Goal: Transaction & Acquisition: Purchase product/service

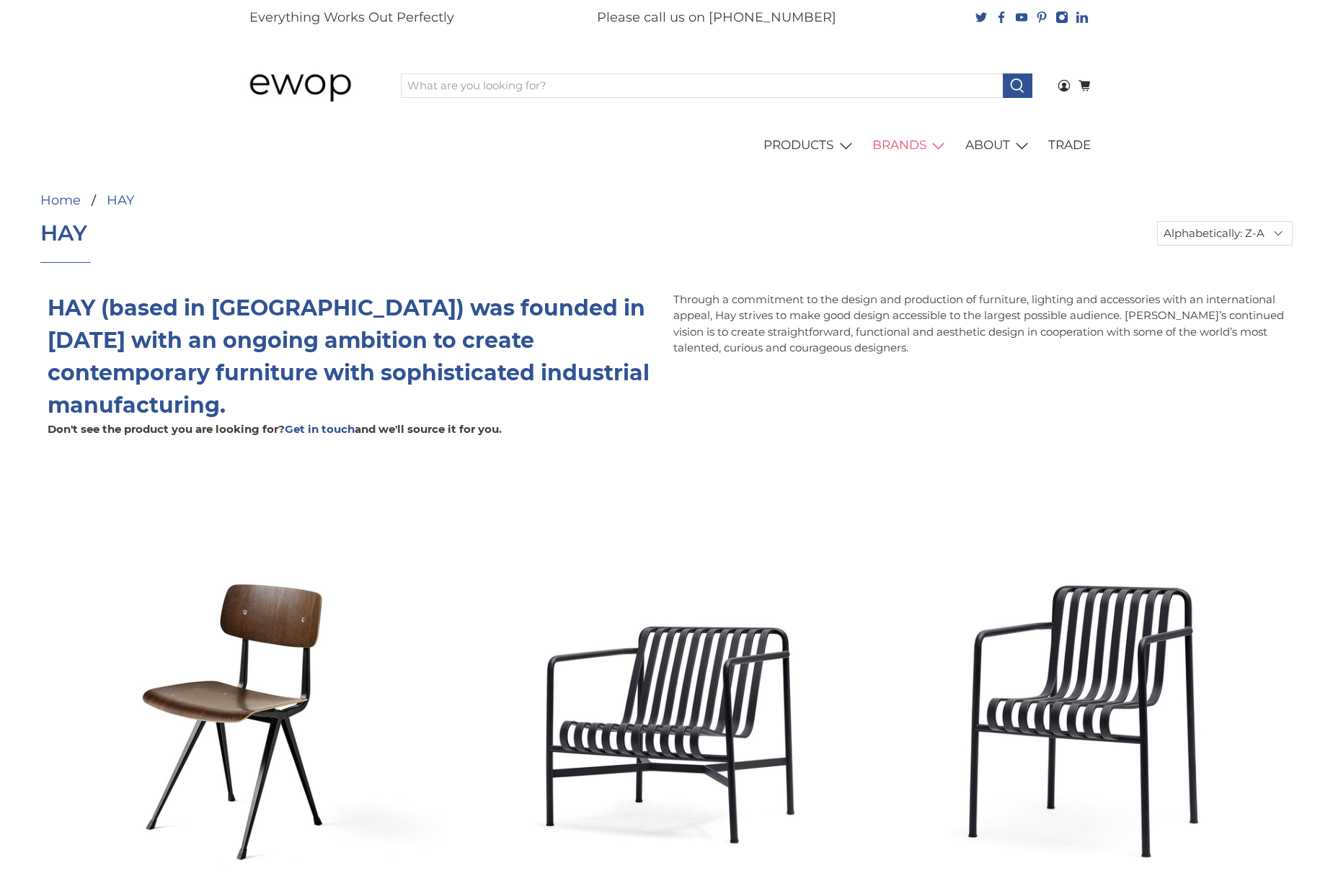
select select "title-descending"
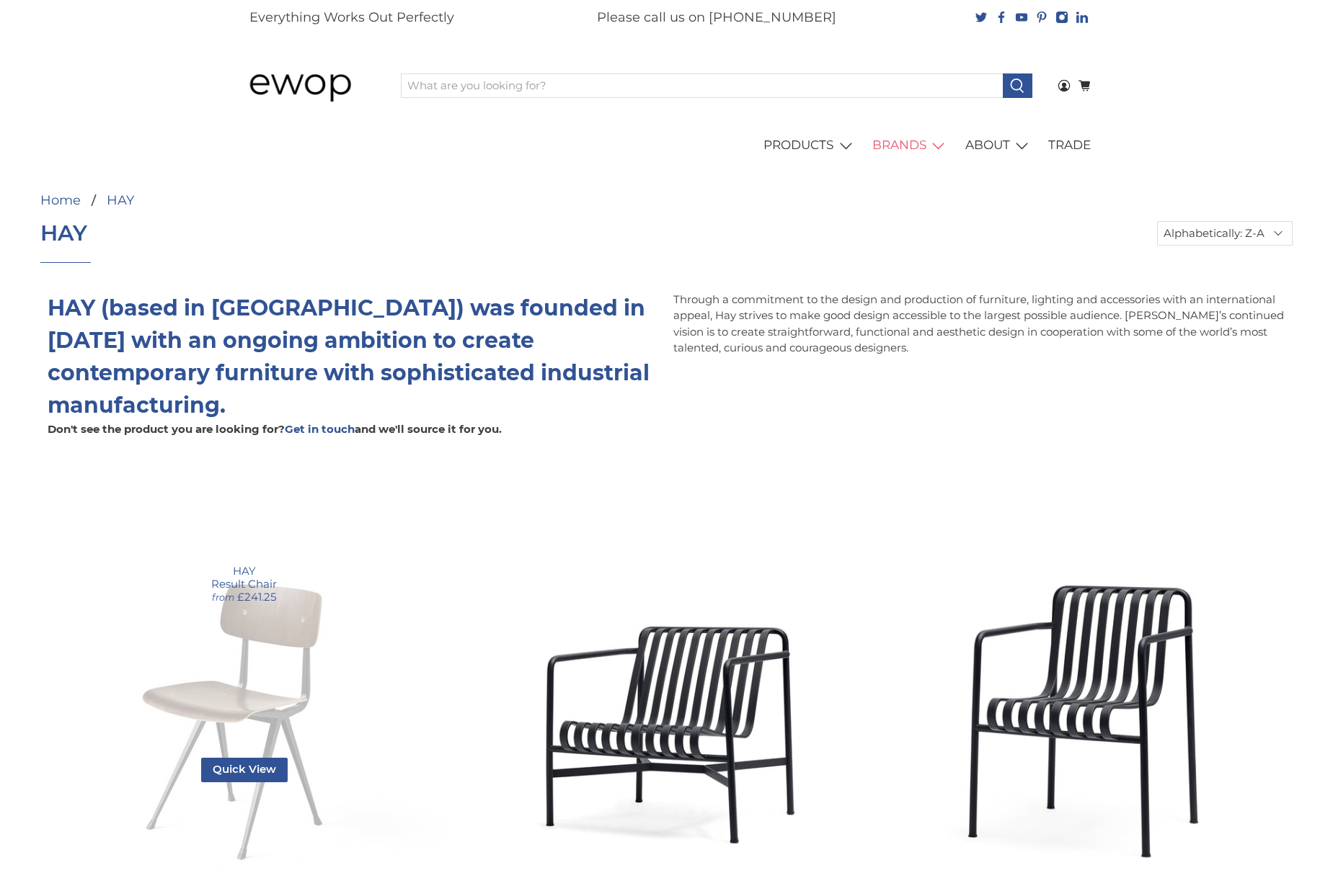
click at [294, 642] on link "Result Chair" at bounding box center [244, 670] width 408 height 408
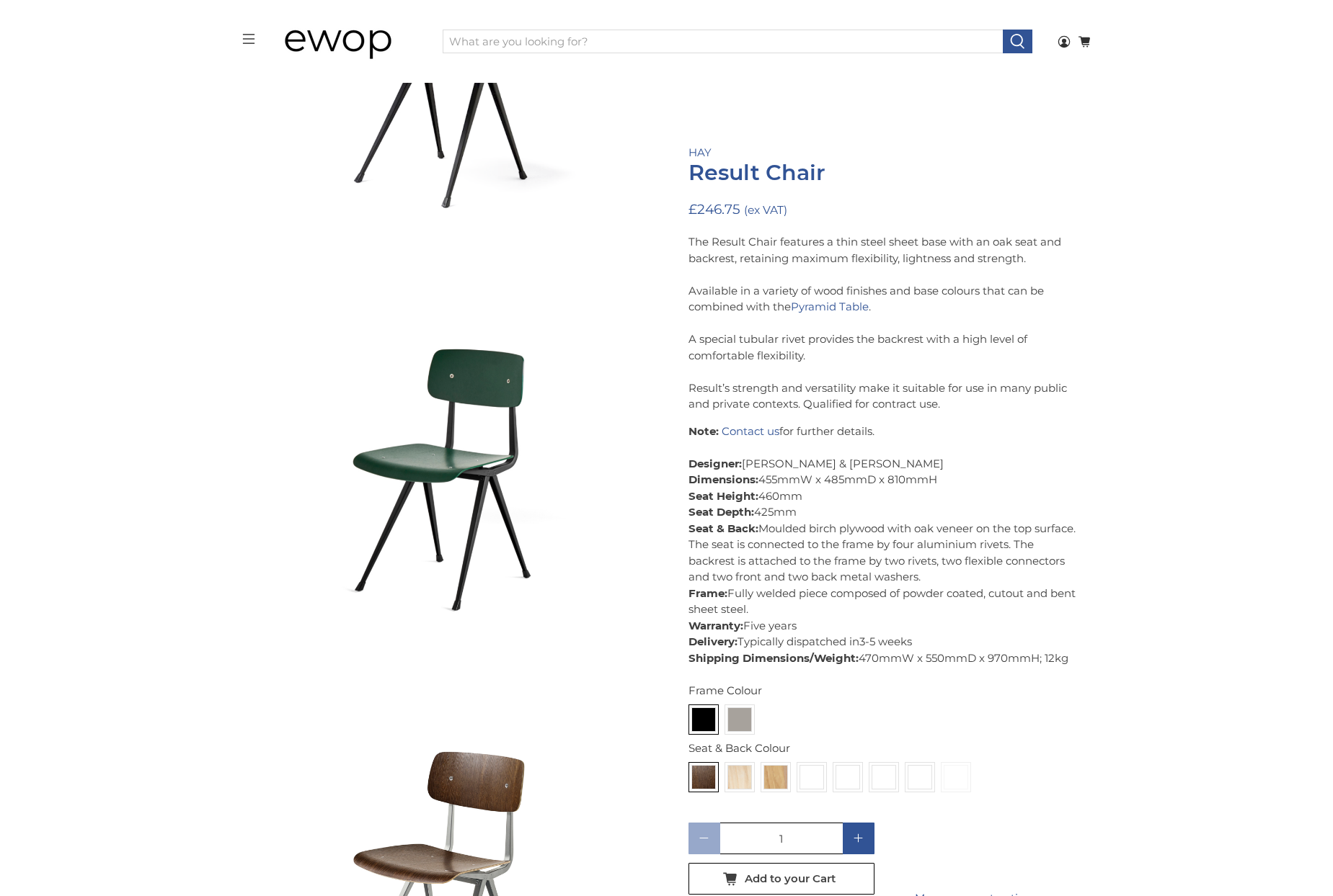
scroll to position [2371, 0]
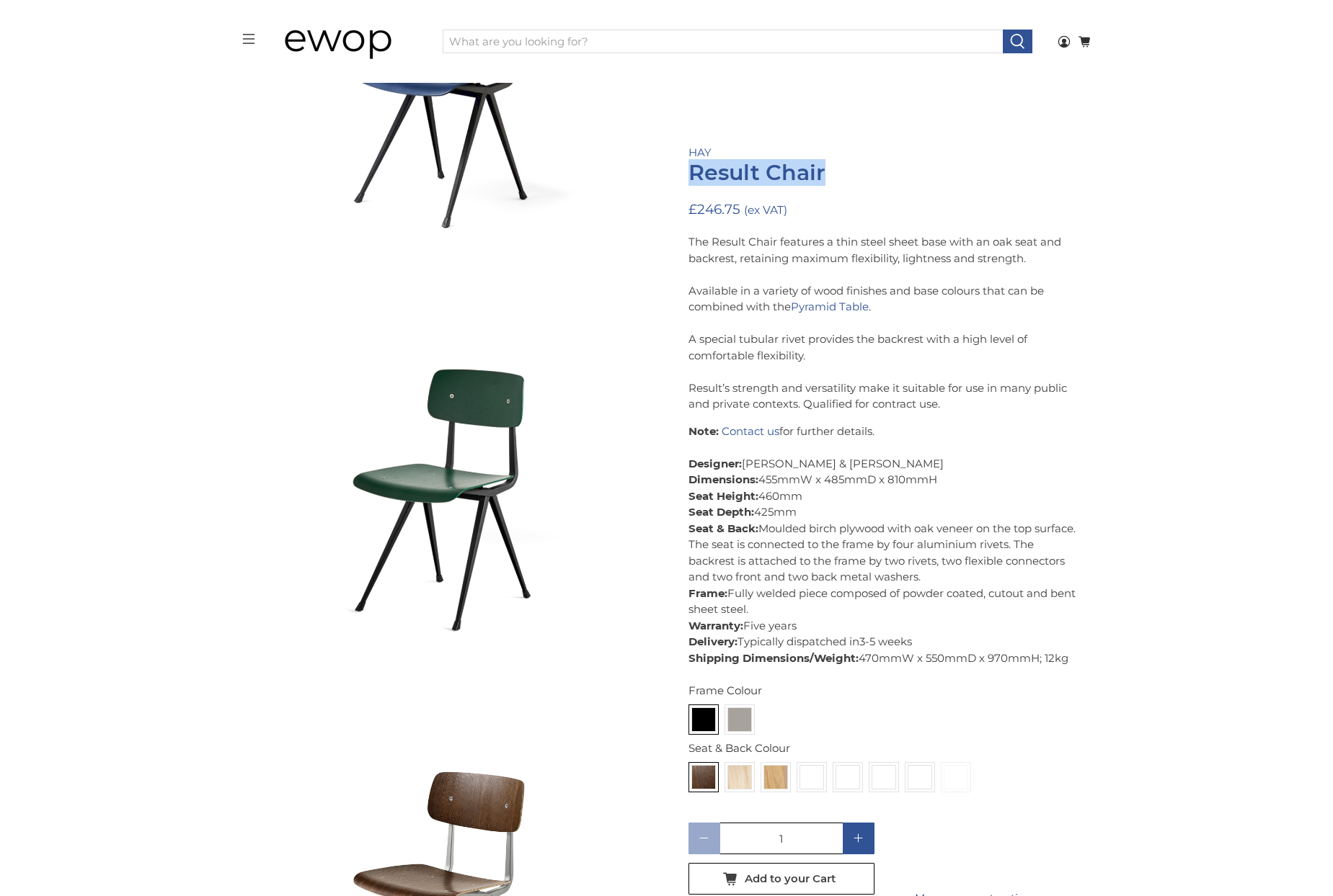
drag, startPoint x: 826, startPoint y: 173, endPoint x: 692, endPoint y: 179, distance: 134.1
click at [692, 179] on h1 "Result Chair" at bounding box center [883, 173] width 389 height 24
copy h1 "Result Chair"
